Goal: Task Accomplishment & Management: Complete application form

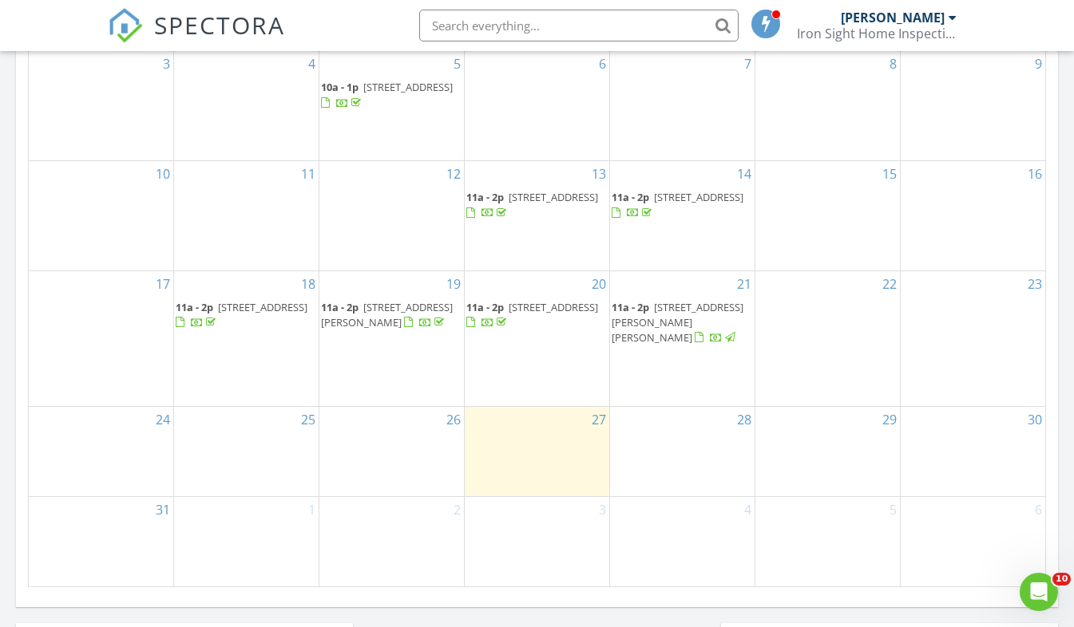
scroll to position [878, 0]
click at [662, 204] on span "[STREET_ADDRESS]" at bounding box center [698, 196] width 89 height 14
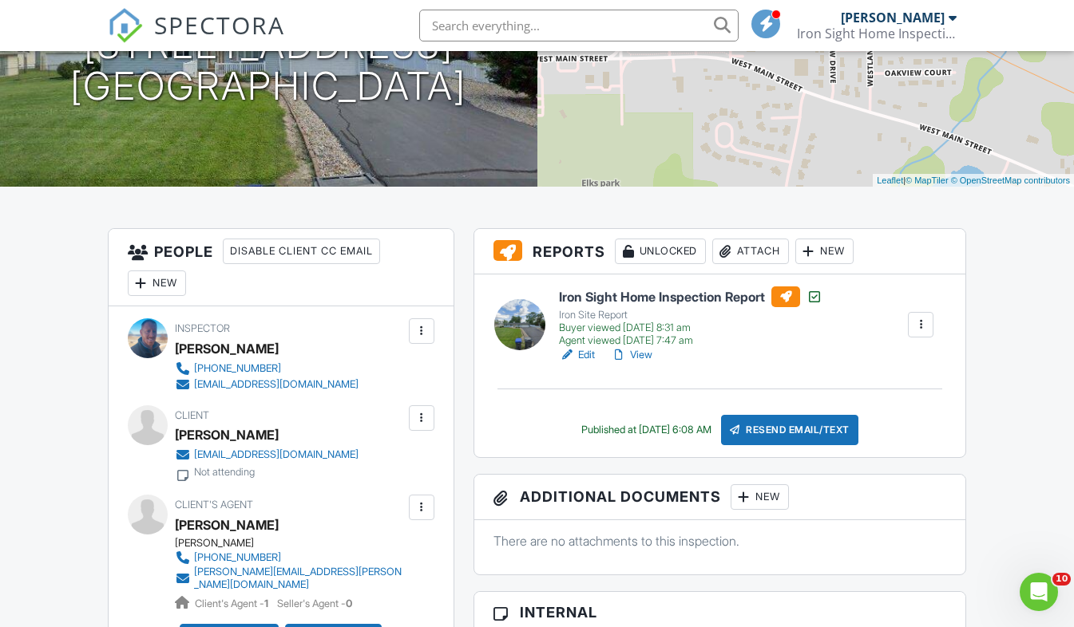
click at [644, 301] on h6 "Iron Sight Home Inspection Report" at bounding box center [690, 297] width 263 height 21
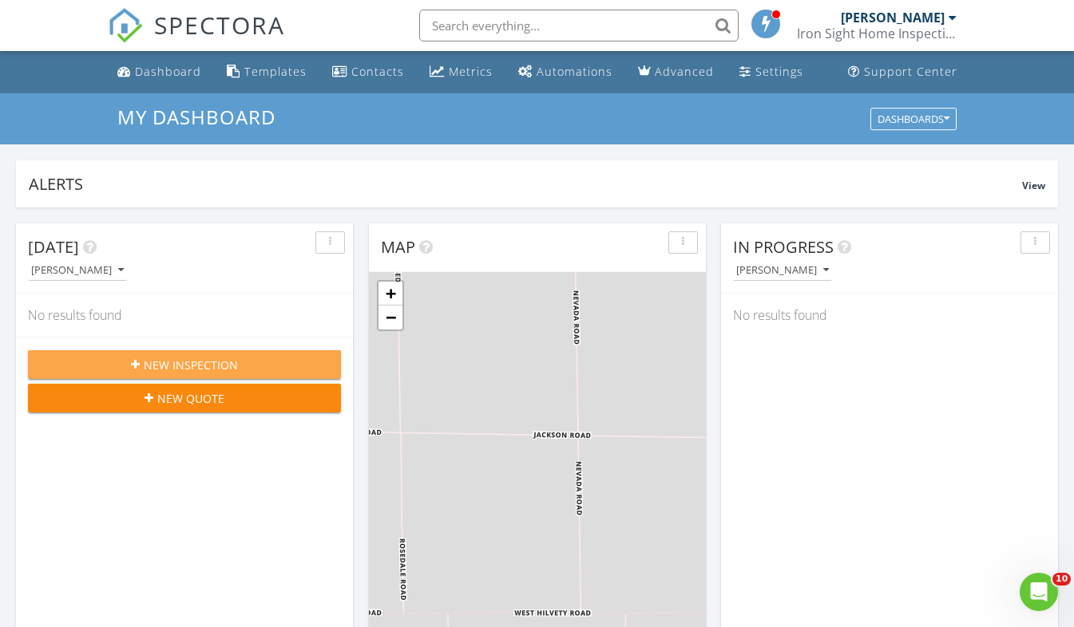
click at [208, 367] on span "New Inspection" at bounding box center [191, 365] width 94 height 17
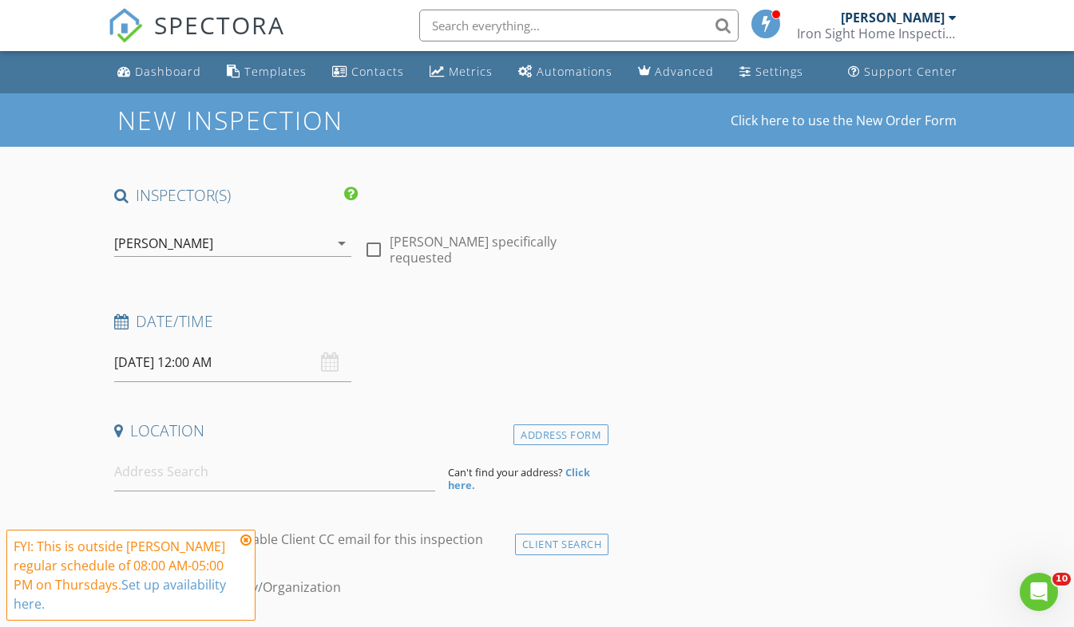
click at [172, 352] on input "08/28/2025 12:00 AM" at bounding box center [233, 362] width 238 height 39
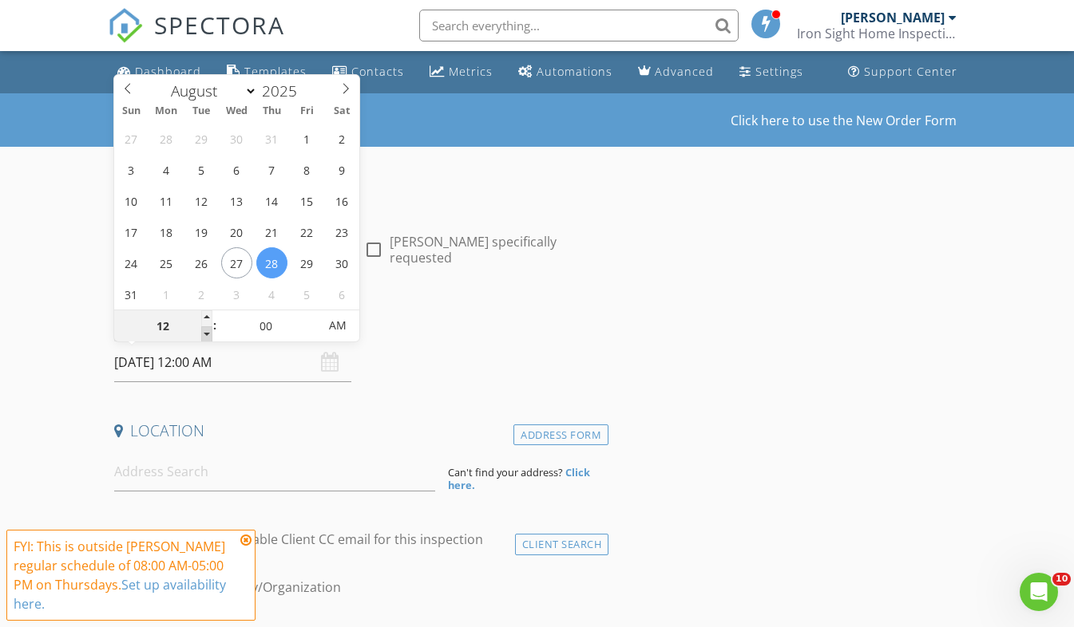
type input "11"
click at [211, 333] on span at bounding box center [206, 335] width 11 height 16
type input "08/28/2025 11:00 AM"
click at [346, 328] on span "PM" at bounding box center [337, 326] width 44 height 32
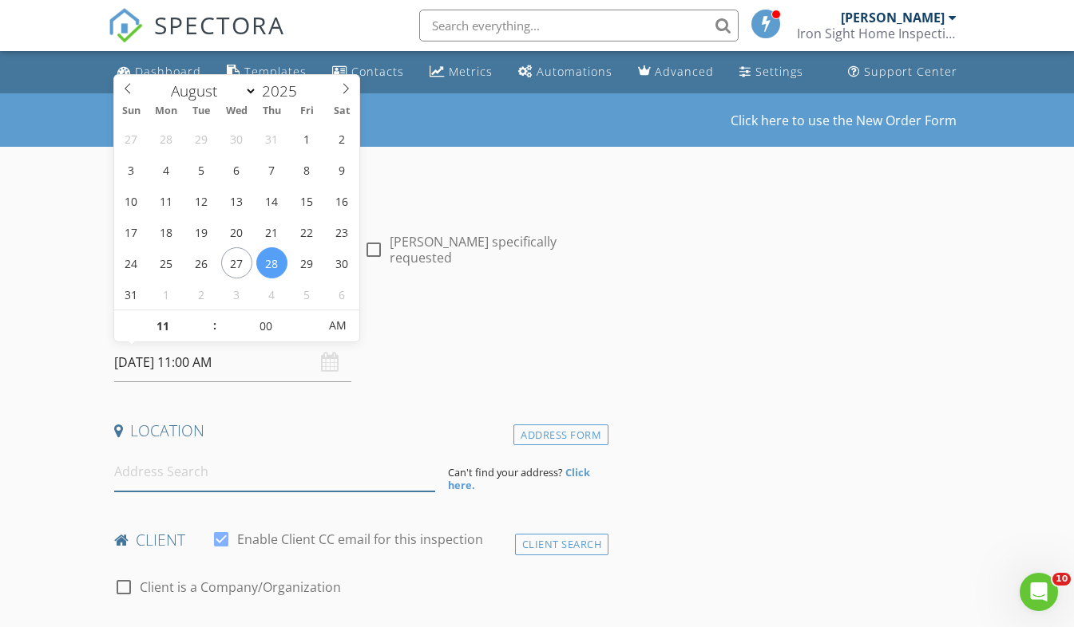
click at [249, 468] on input at bounding box center [274, 472] width 321 height 39
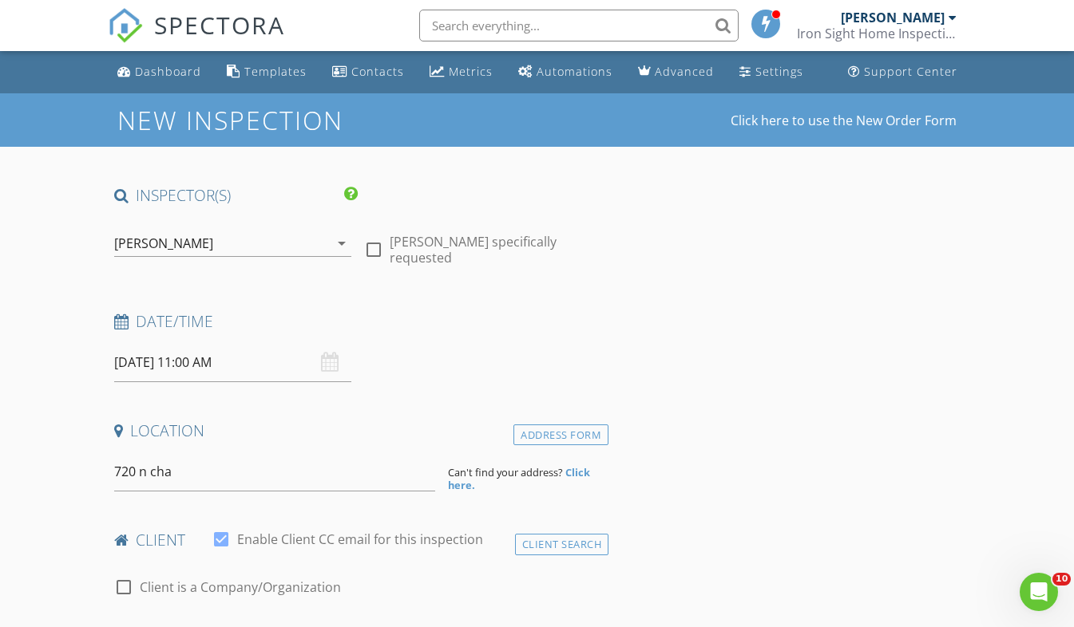
type input "720 North Charles Street, Shelbyville, IL, USA"
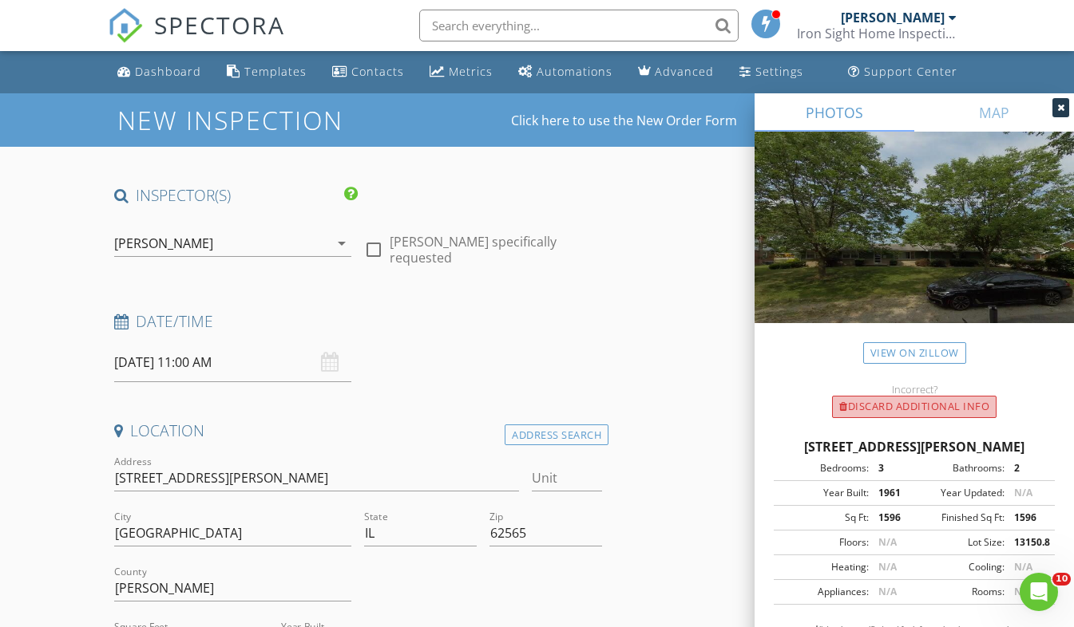
click at [916, 409] on div "Discard Additional info" at bounding box center [914, 407] width 164 height 22
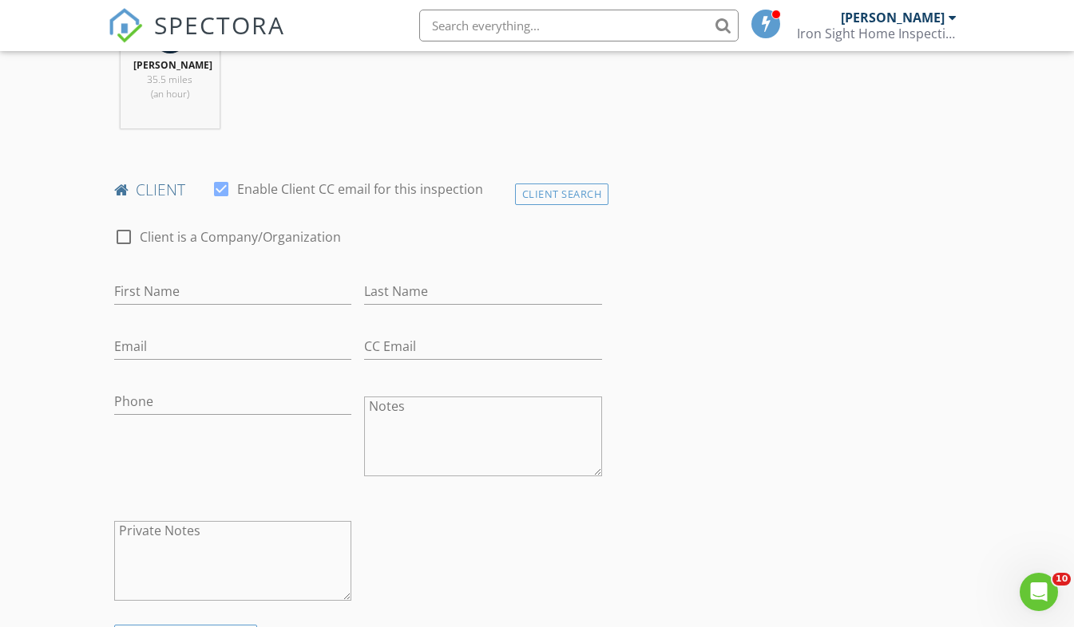
scroll to position [718, 0]
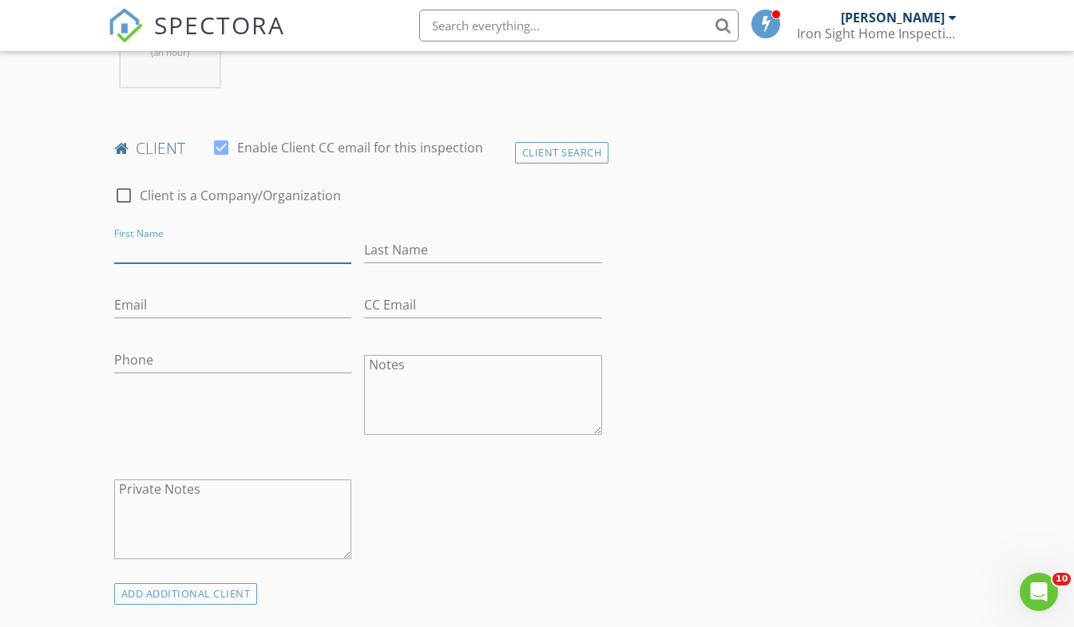
click at [208, 259] on input "First Name" at bounding box center [233, 250] width 238 height 26
type input "c"
type input "Carli"
type input "Ohl"
click at [159, 301] on input "Email" at bounding box center [233, 305] width 238 height 26
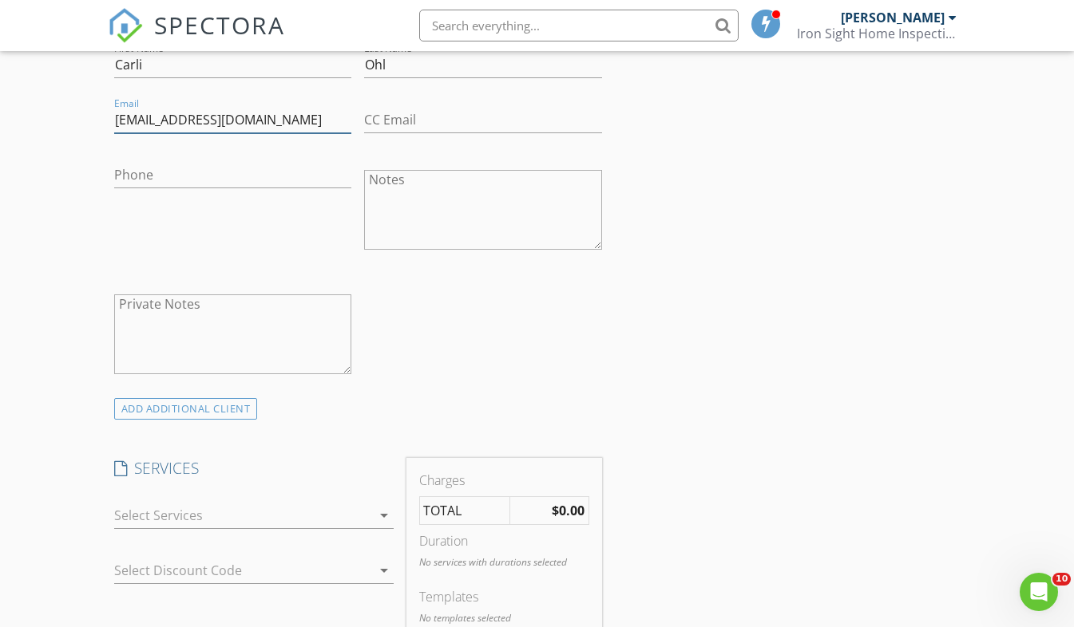
scroll to position [1038, 0]
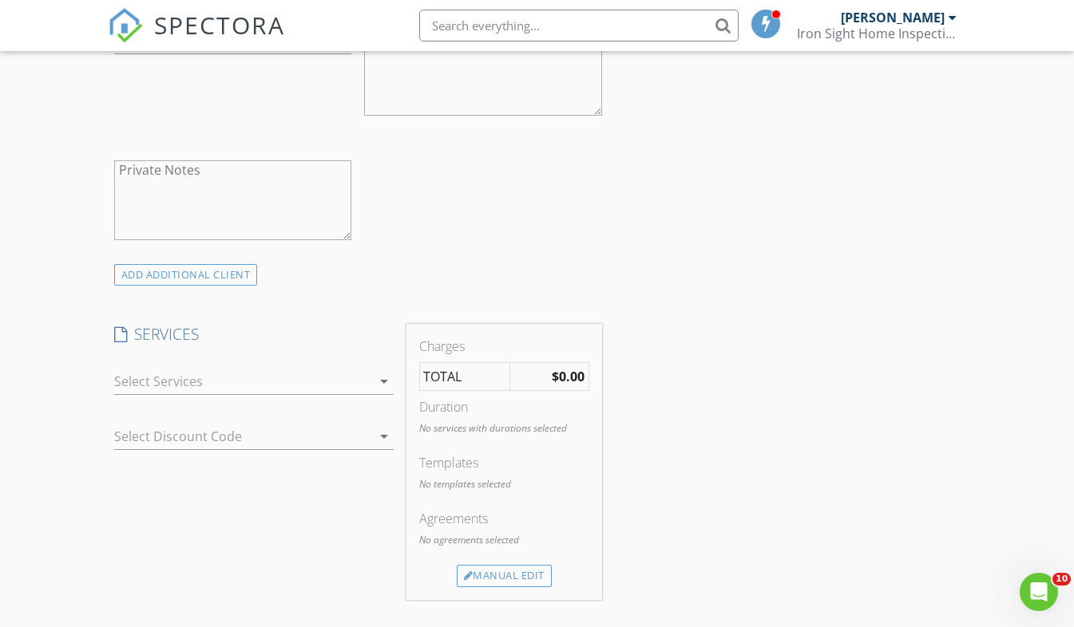
type input "cmwalen88@gmail.com"
click at [385, 381] on icon "arrow_drop_down" at bounding box center [383, 381] width 19 height 19
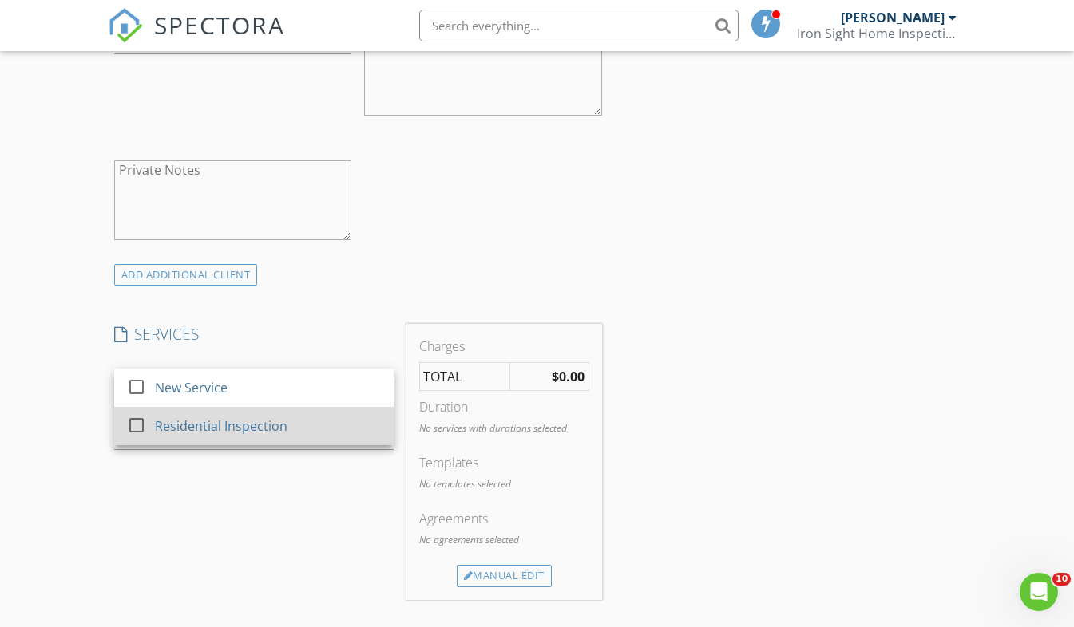
click at [294, 428] on div "Residential Inspection" at bounding box center [267, 426] width 227 height 32
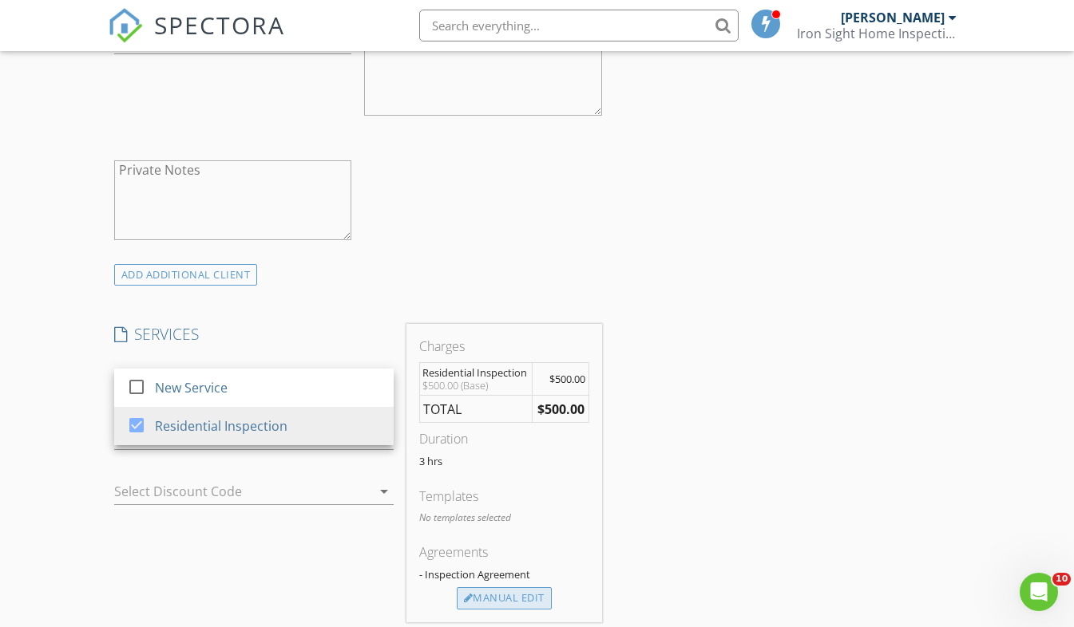
click at [497, 596] on div "Manual Edit" at bounding box center [504, 599] width 95 height 22
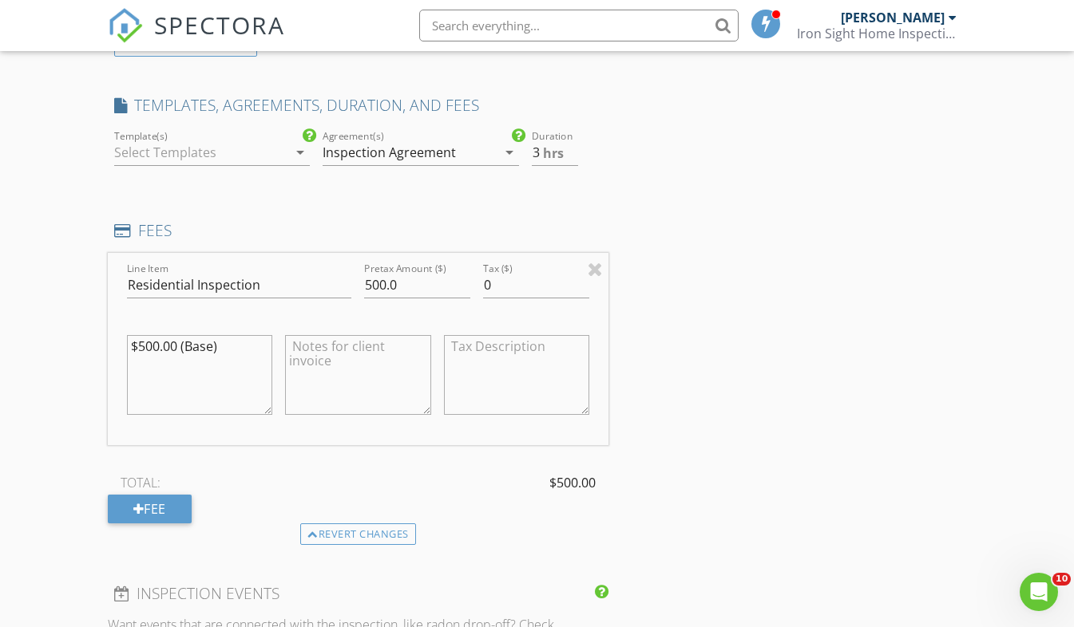
scroll to position [1277, 0]
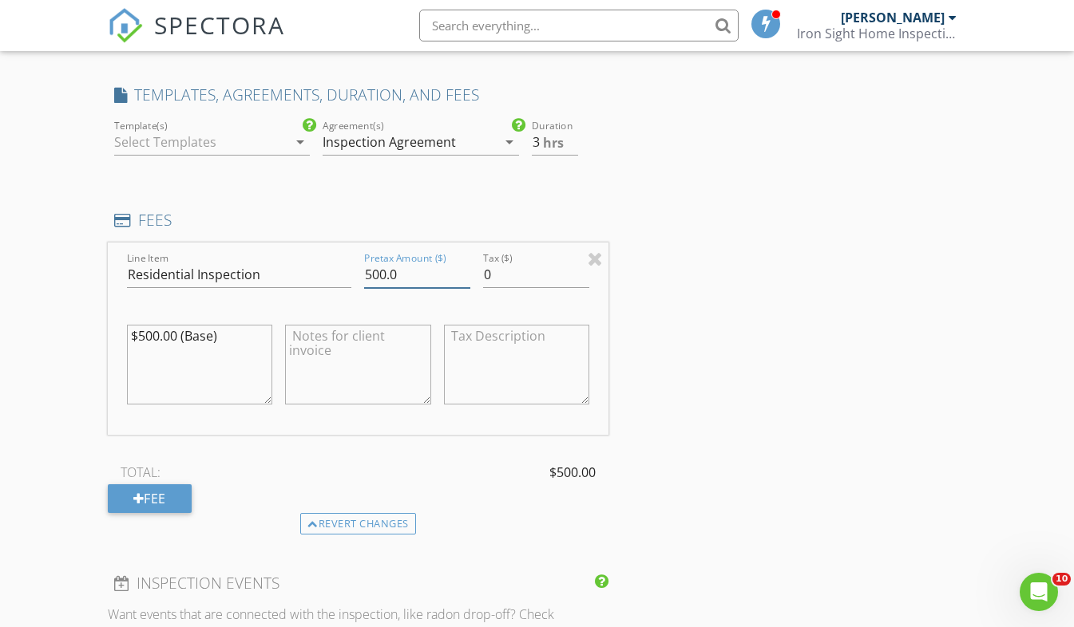
drag, startPoint x: 410, startPoint y: 281, endPoint x: 343, endPoint y: 277, distance: 66.4
click at [343, 277] on div "Line Item Residential Inspection Pretax Amount ($) 500.0 Tax ($) 0 $500.00 (Bas…" at bounding box center [358, 339] width 501 height 192
type input "450"
click at [171, 373] on textarea "$500.00 (Base)" at bounding box center [200, 365] width 146 height 80
type textarea "$500.00 (Base) -$50 discount, 2nd Inspection"
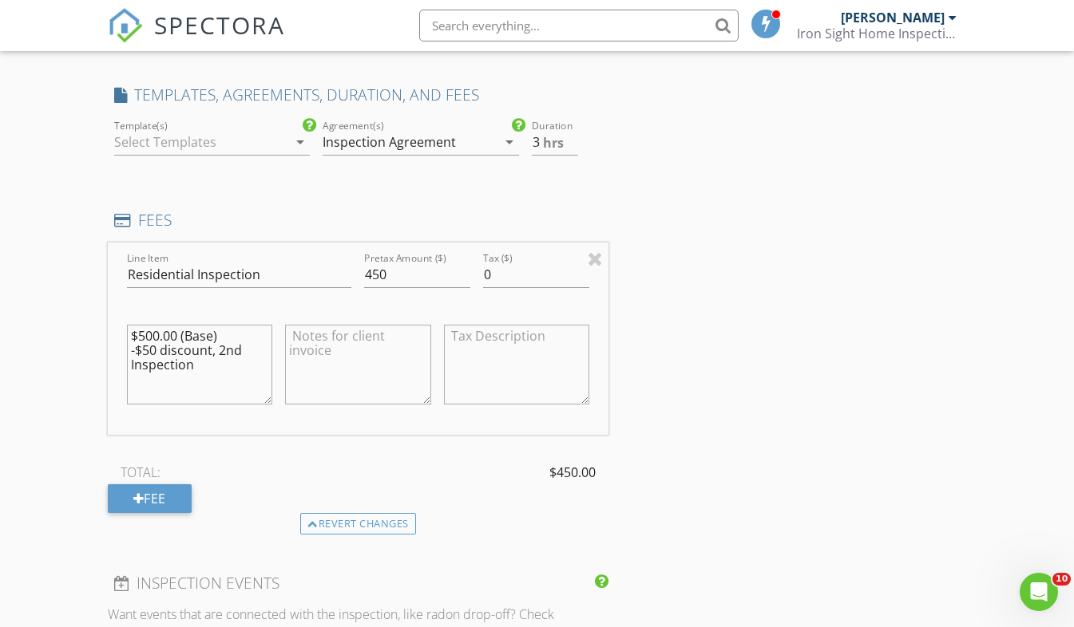
click at [692, 382] on div "INSPECTOR(S) check_box Robert Baker PRIMARY Robert Baker arrow_drop_down check_…" at bounding box center [537, 304] width 859 height 2792
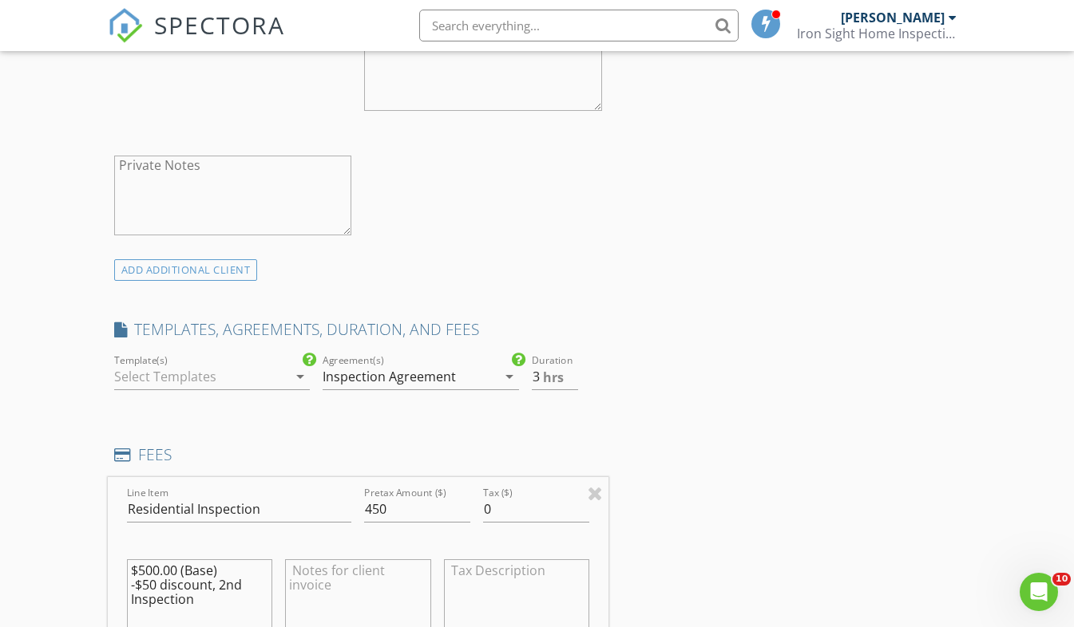
scroll to position [1038, 0]
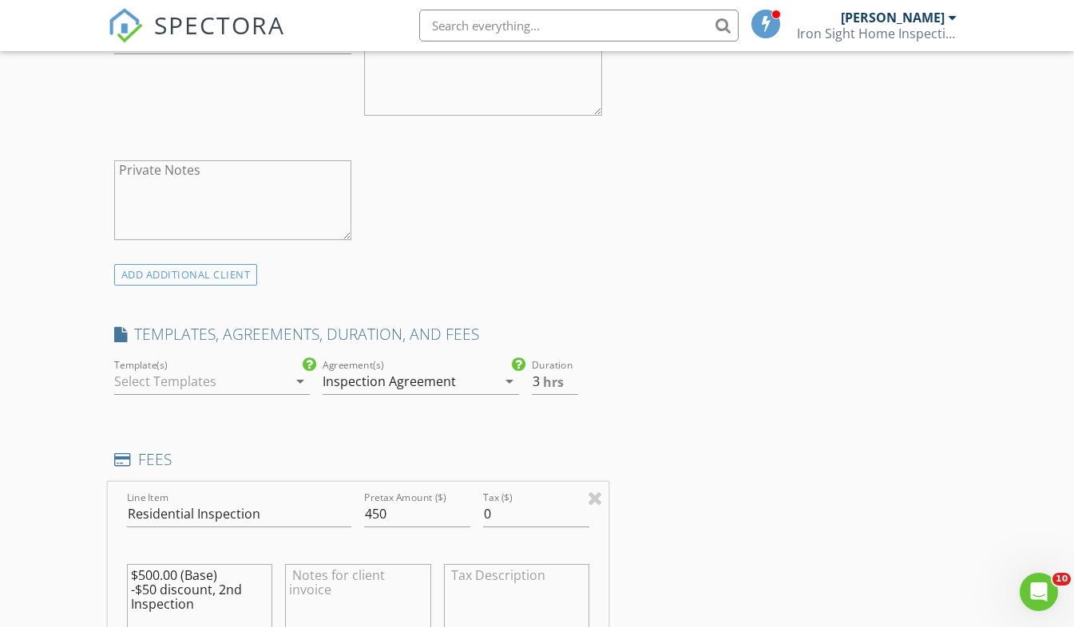
click at [306, 391] on div "Template(s) arrow_drop_down" at bounding box center [212, 382] width 196 height 26
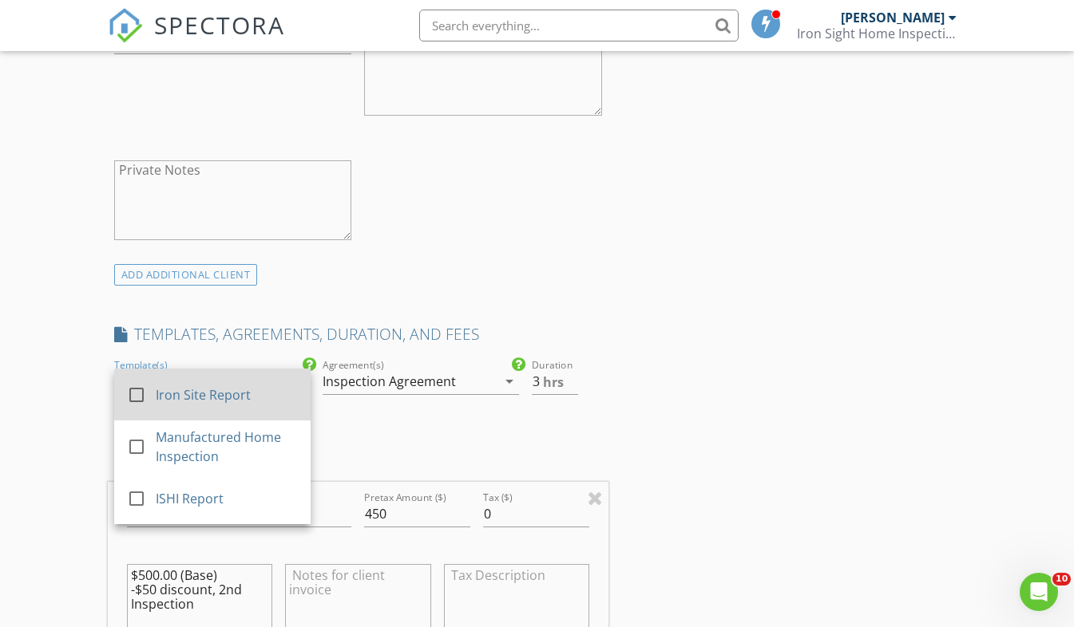
click at [268, 400] on div "Iron Site Report" at bounding box center [226, 395] width 142 height 19
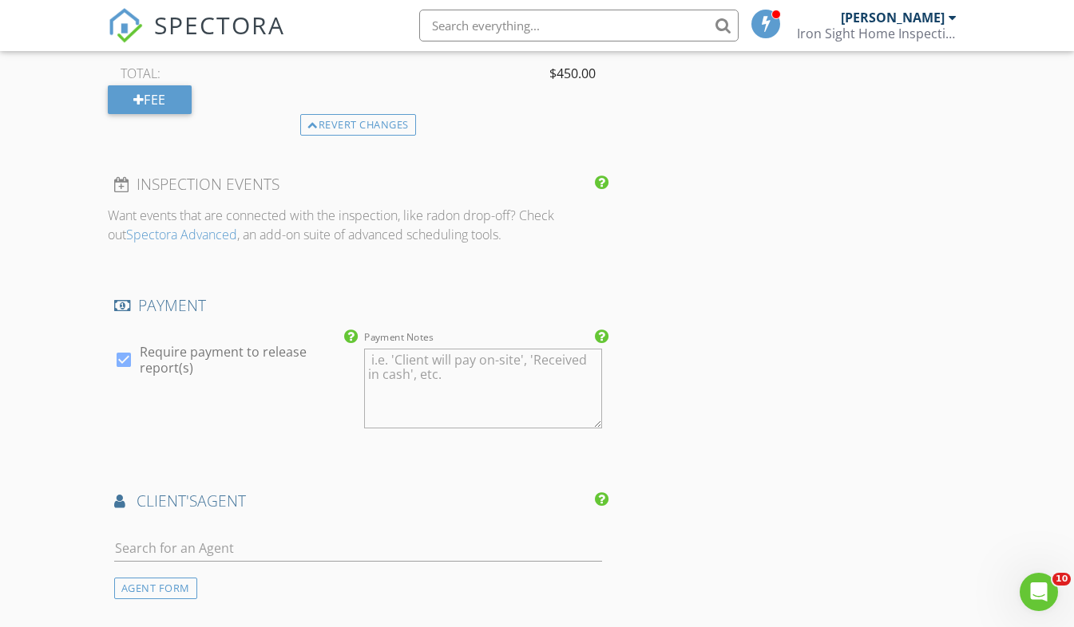
scroll to position [1836, 0]
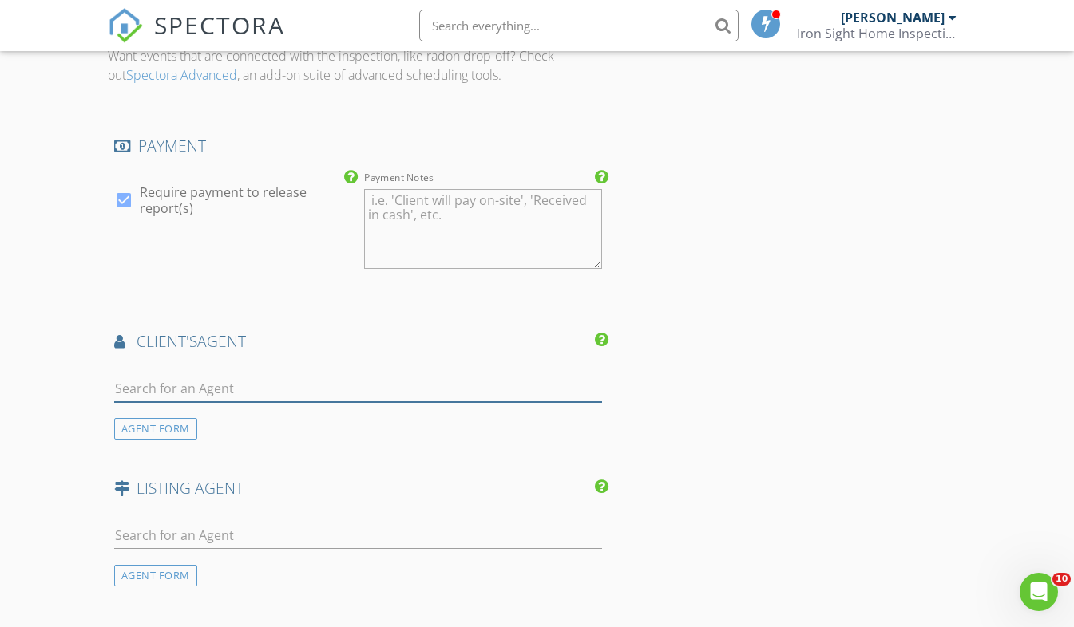
click at [340, 388] on input "text" at bounding box center [358, 389] width 489 height 26
type input "che"
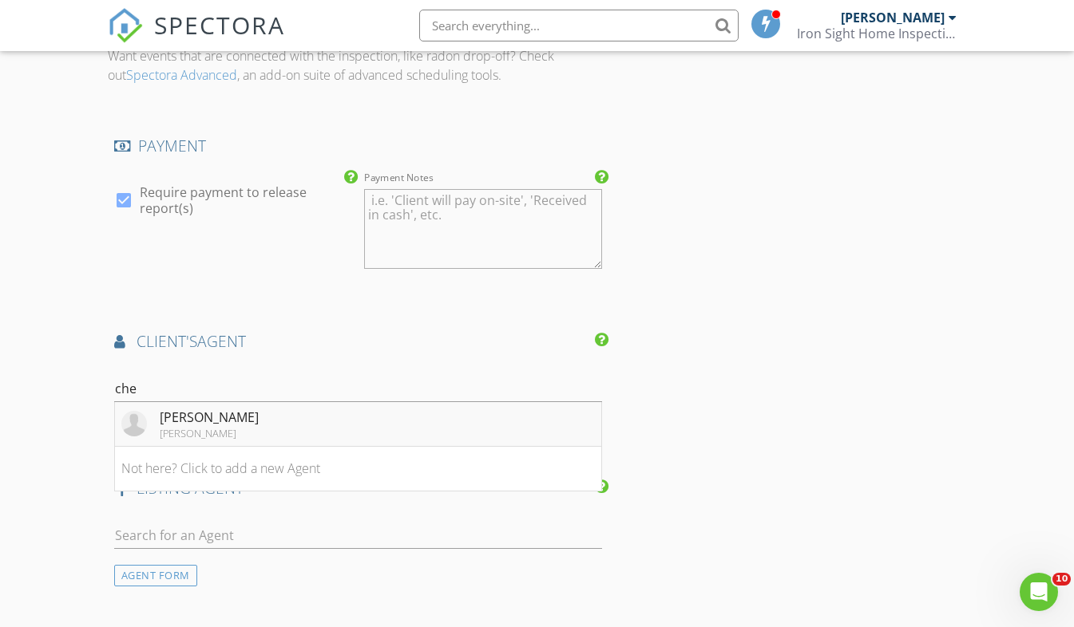
click at [307, 418] on li "Cheyenne Pieszchalski Glenda Williamson" at bounding box center [358, 424] width 487 height 45
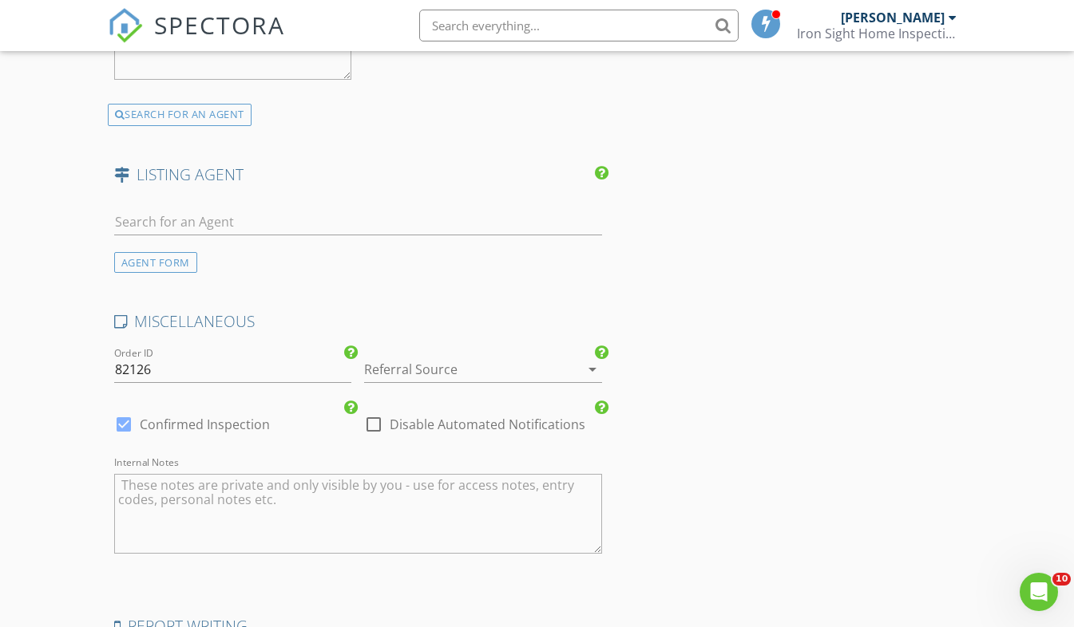
scroll to position [2555, 0]
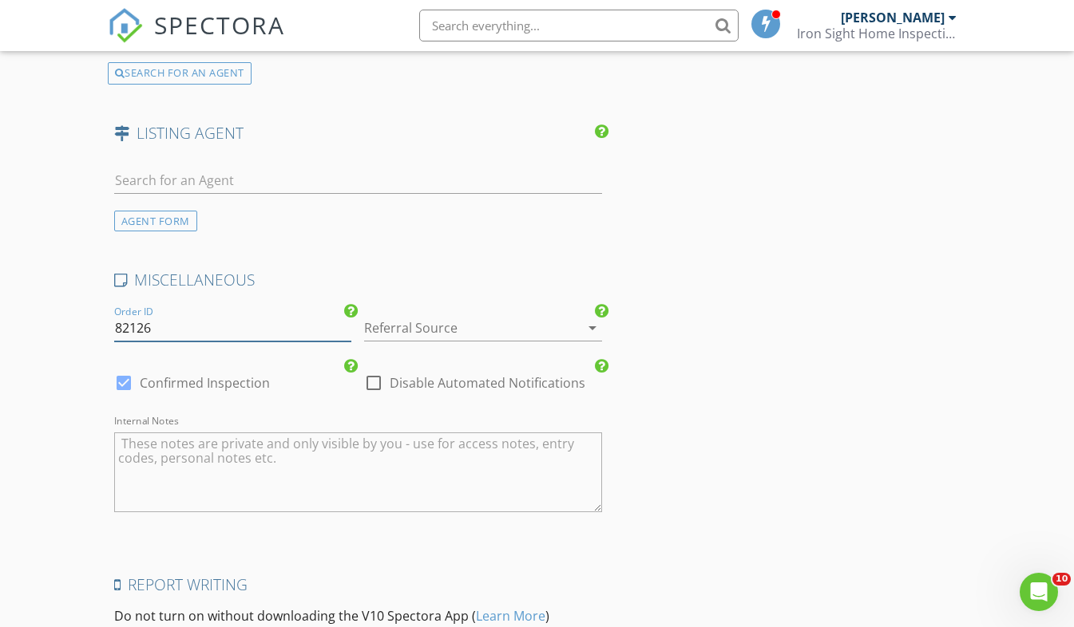
drag, startPoint x: 169, startPoint y: 331, endPoint x: 103, endPoint y: 323, distance: 66.6
type input "8"
type input "082825"
click at [579, 325] on div at bounding box center [569, 328] width 19 height 19
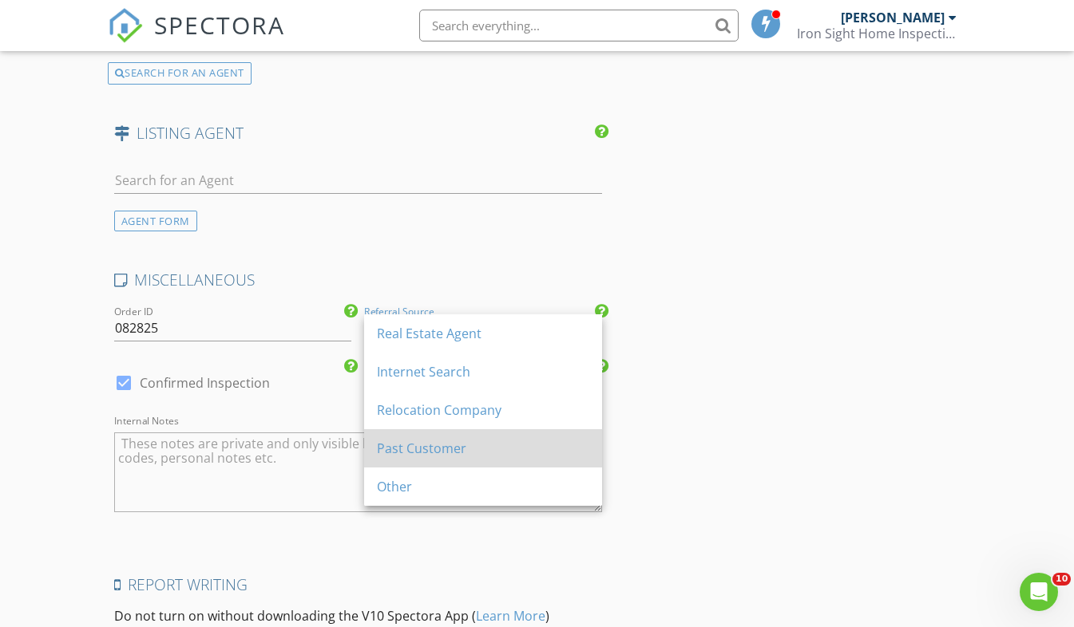
click at [465, 449] on div "Past Customer" at bounding box center [483, 448] width 212 height 19
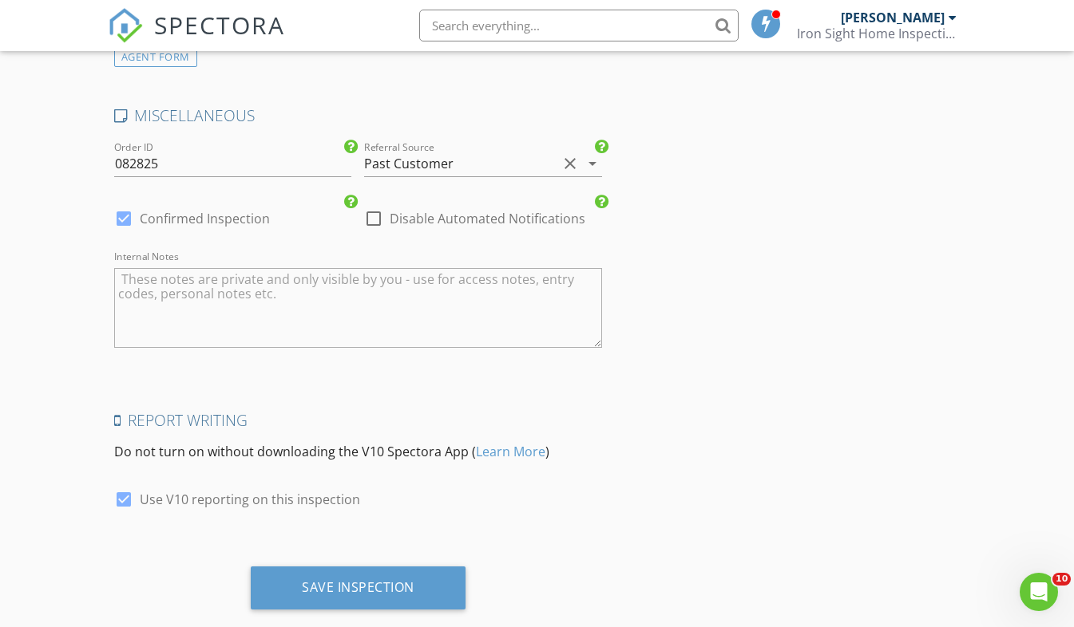
scroll to position [2751, 0]
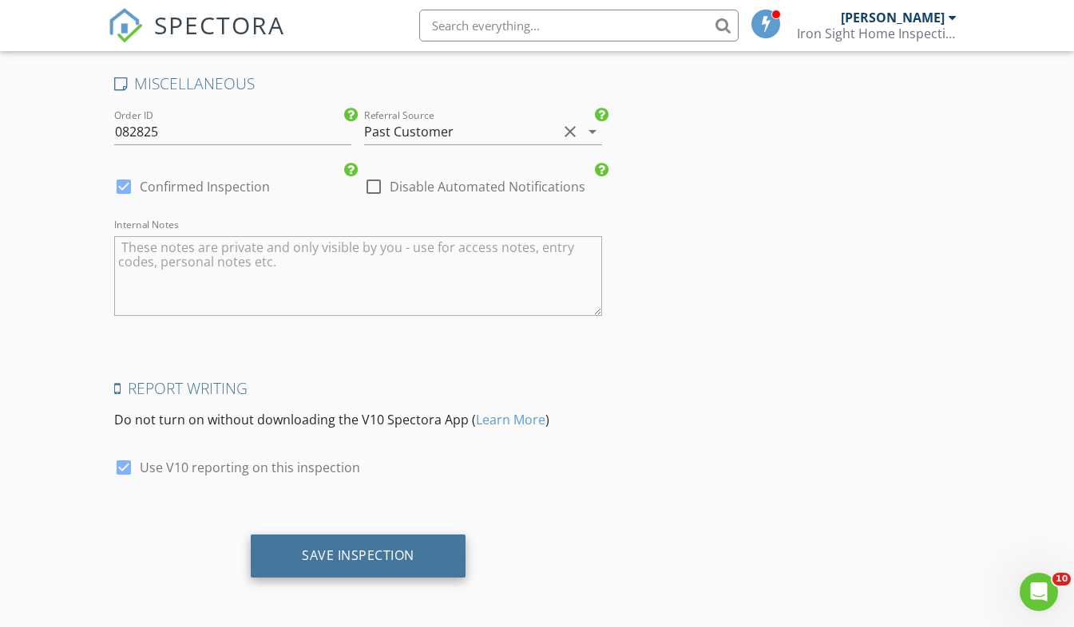
click at [382, 553] on div "Save Inspection" at bounding box center [358, 556] width 113 height 16
